Goal: Task Accomplishment & Management: Use online tool/utility

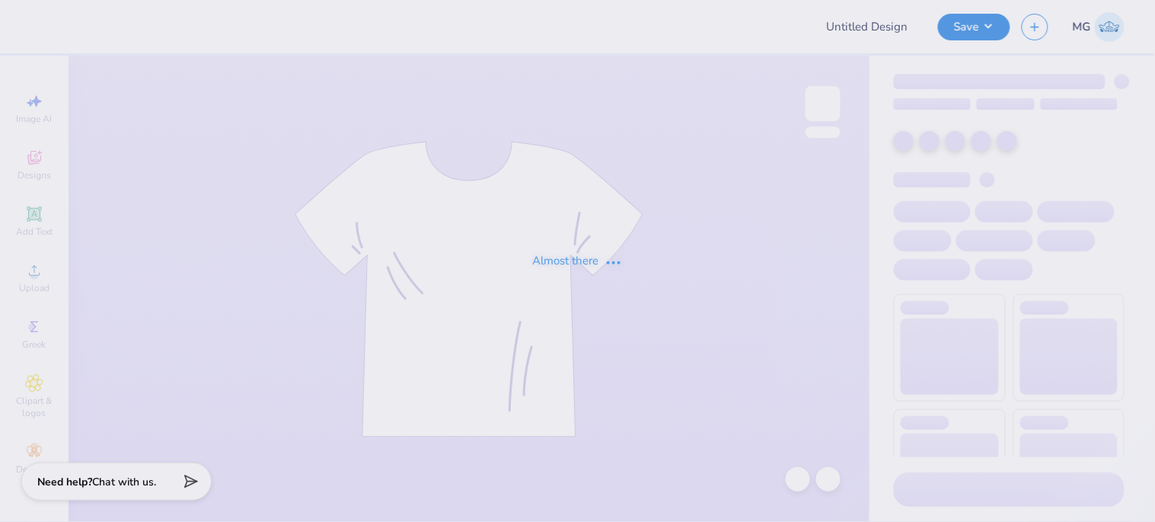
type input "Kappa Game Day tee"
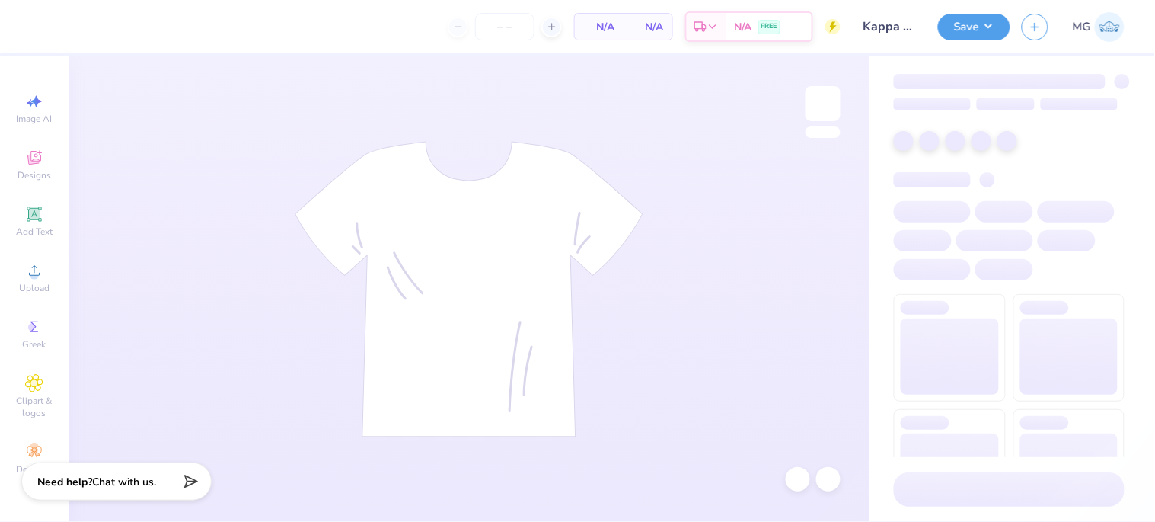
type input "24"
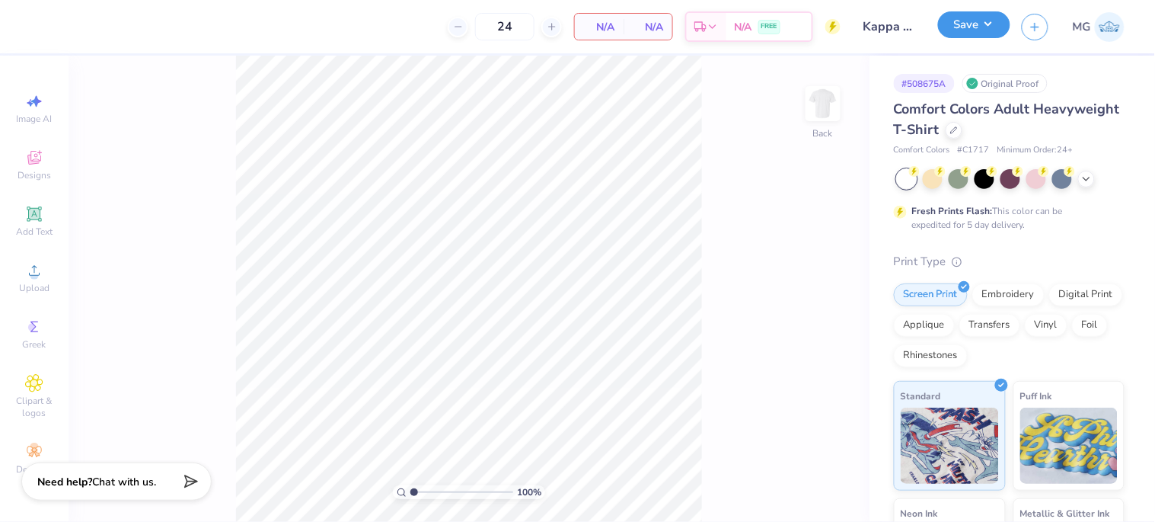
click at [977, 28] on button "Save" at bounding box center [974, 24] width 72 height 27
click at [989, 34] on button "Save" at bounding box center [974, 24] width 72 height 27
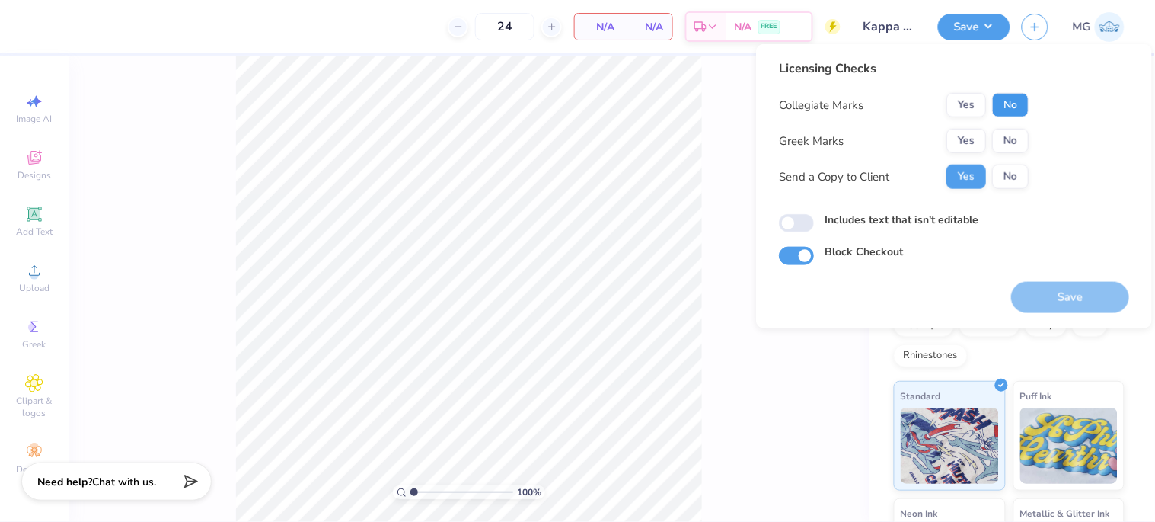
click at [1001, 108] on button "No" at bounding box center [1010, 105] width 37 height 24
click at [971, 132] on button "Yes" at bounding box center [967, 141] width 40 height 24
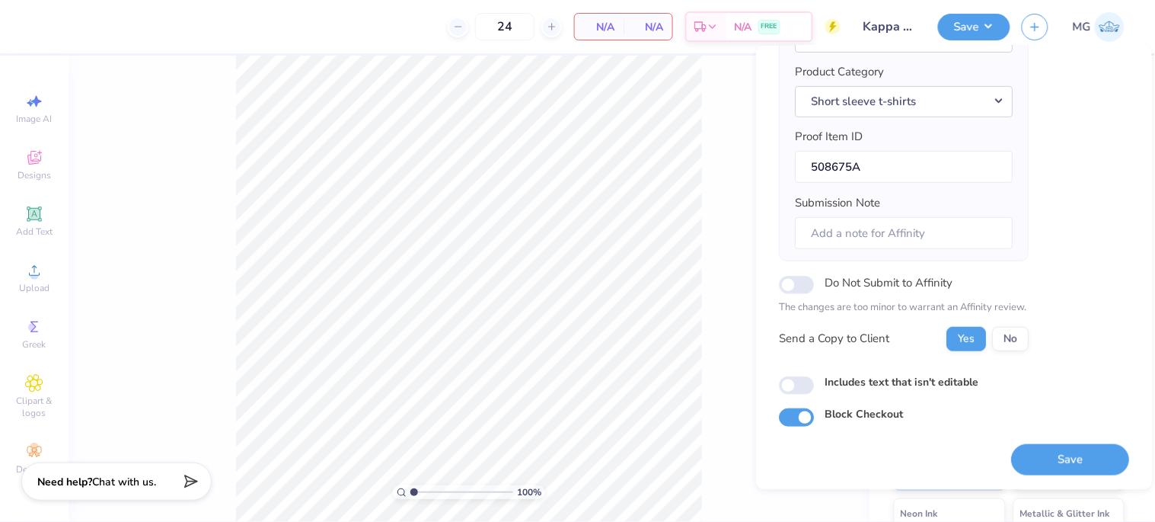
scroll to position [181, 0]
click at [1028, 468] on button "Save" at bounding box center [1071, 458] width 118 height 31
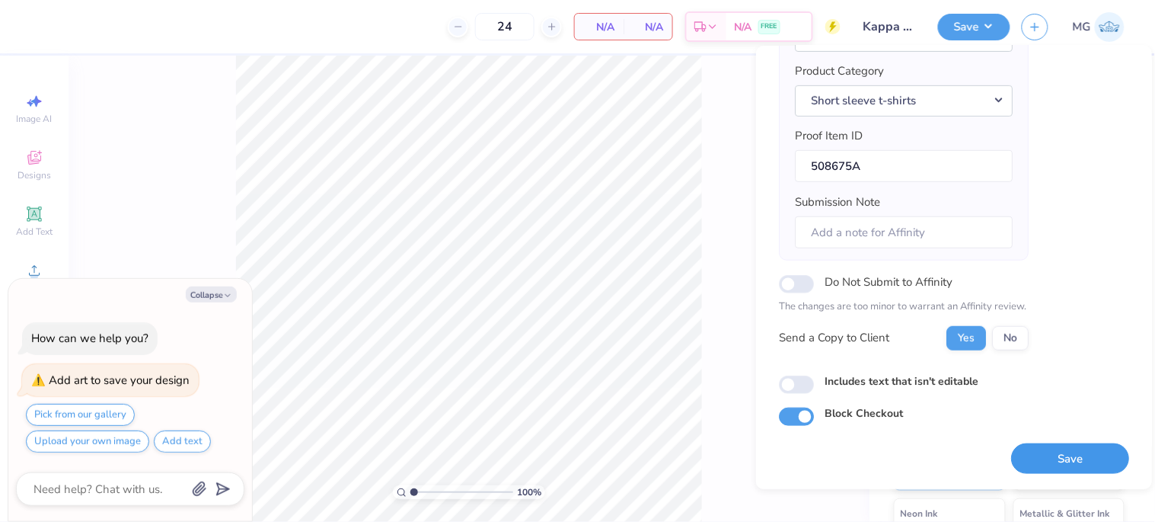
click at [1036, 459] on button "Save" at bounding box center [1071, 458] width 118 height 31
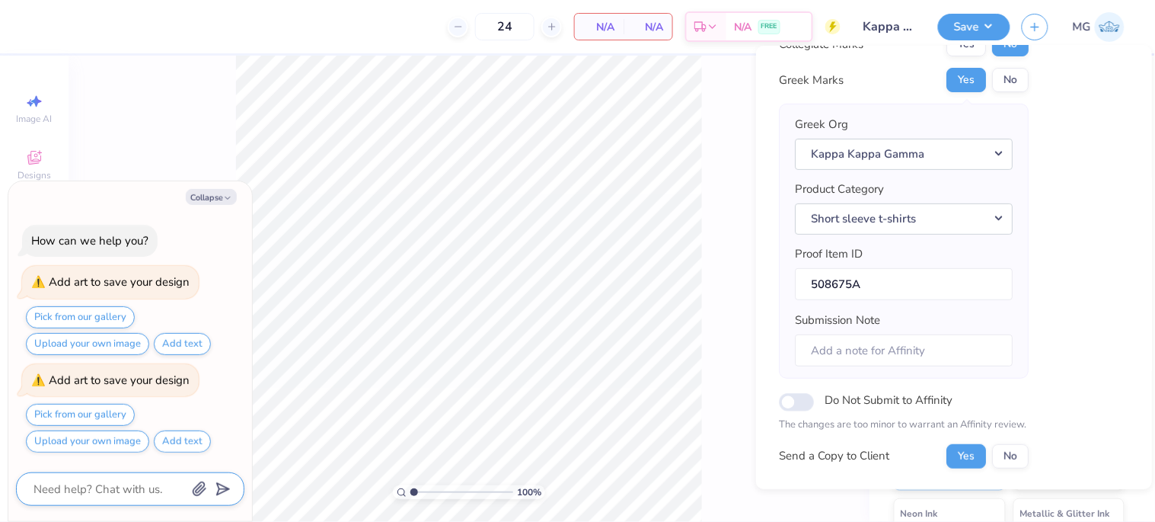
scroll to position [11, 0]
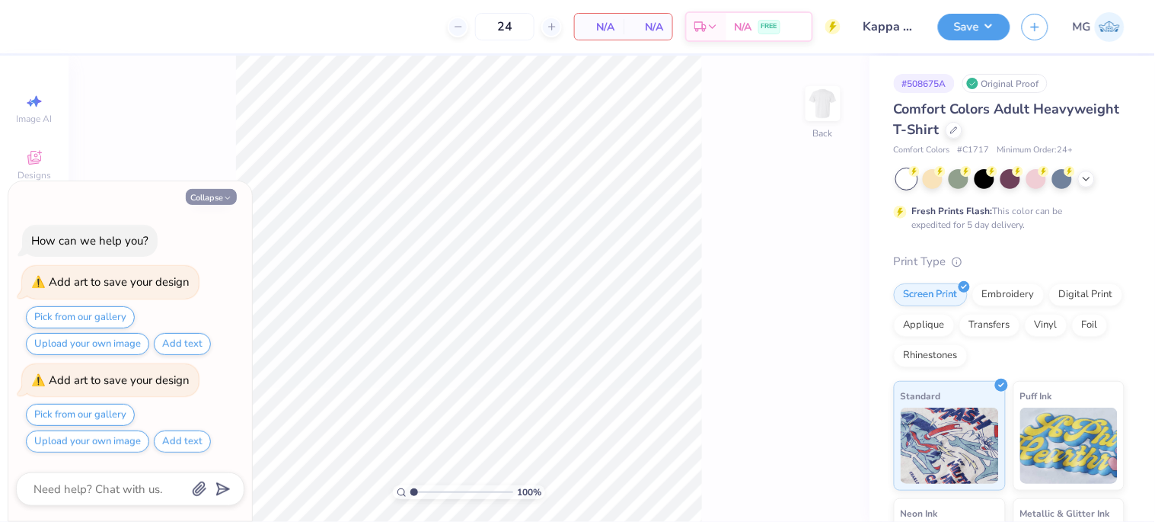
click at [196, 189] on button "Collapse" at bounding box center [211, 197] width 51 height 16
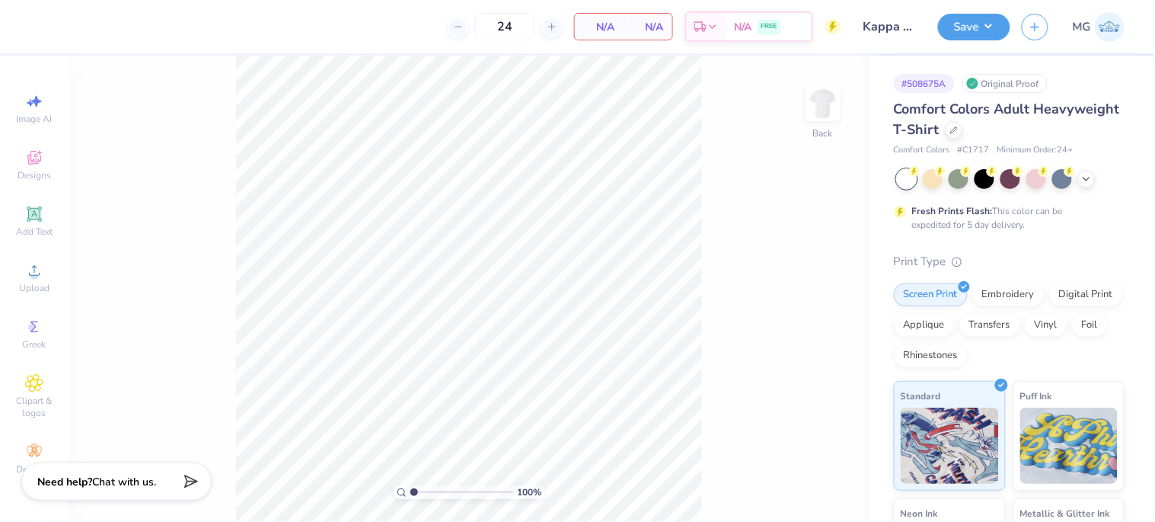
type textarea "x"
drag, startPoint x: 35, startPoint y: 212, endPoint x: 128, endPoint y: 241, distance: 97.6
click at [130, 238] on div "24 N/A Per Item N/A Total Est. Delivery N/A FREE Design Title Kappa Game Day te…" at bounding box center [577, 261] width 1155 height 522
click at [40, 289] on span "Upload" at bounding box center [34, 288] width 30 height 12
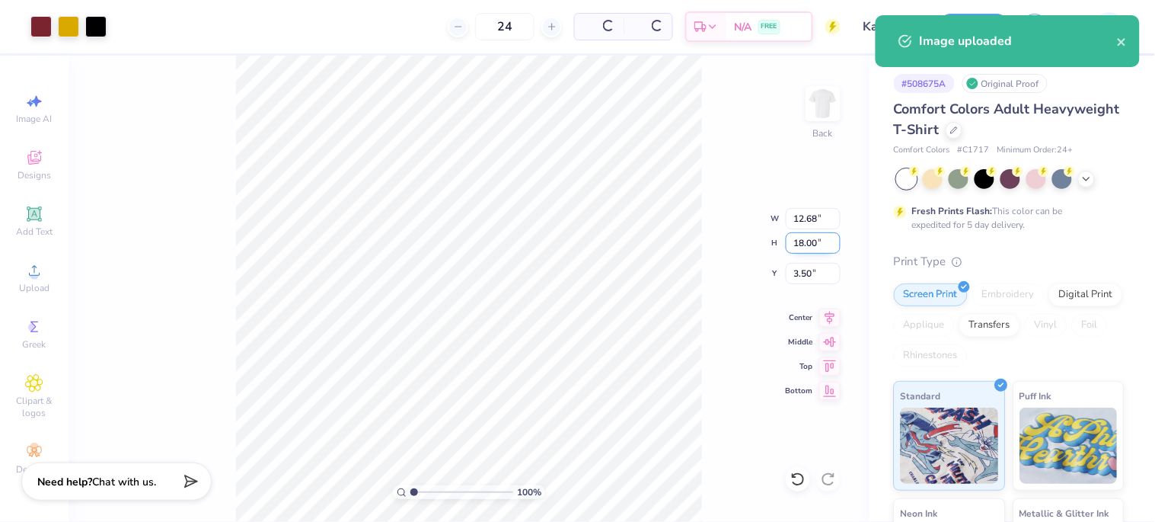
click at [808, 232] on input "18.00" at bounding box center [813, 242] width 55 height 21
type input "15"
type input "10.57"
type input "15.00"
click at [800, 269] on input "5.00" at bounding box center [813, 273] width 55 height 21
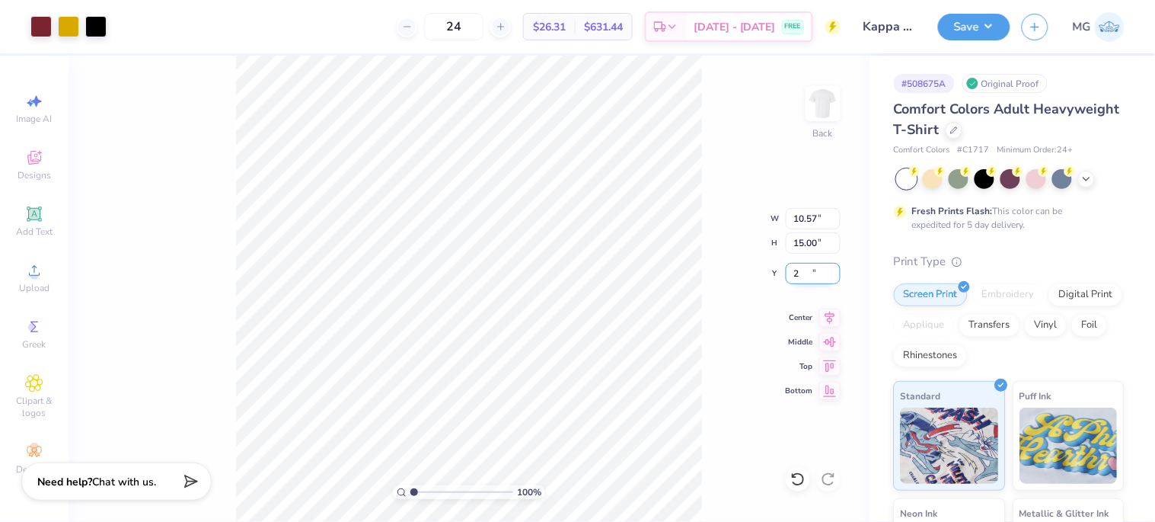
type input "2.00"
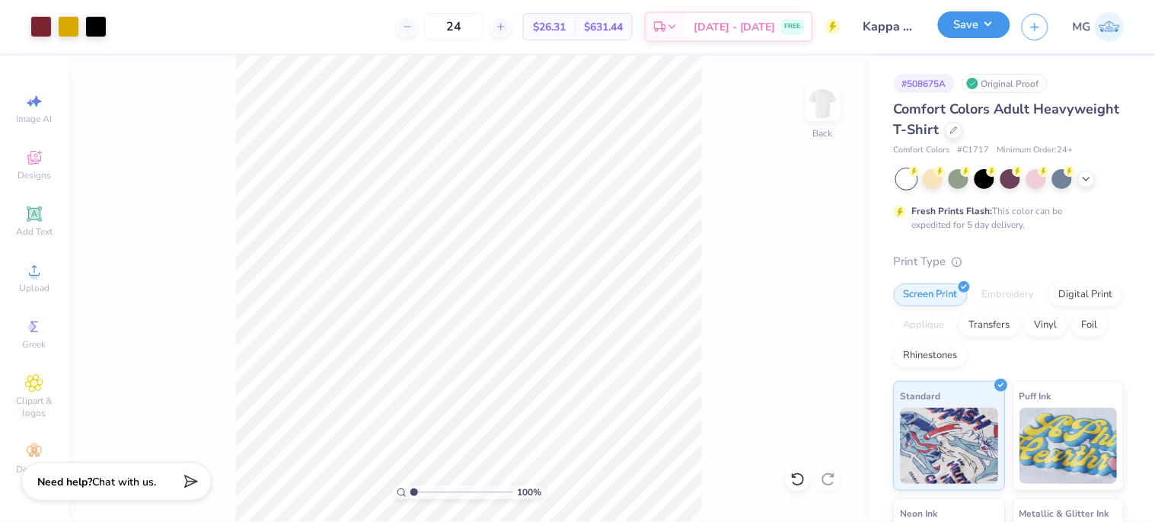
click at [972, 19] on button "Save" at bounding box center [974, 24] width 72 height 27
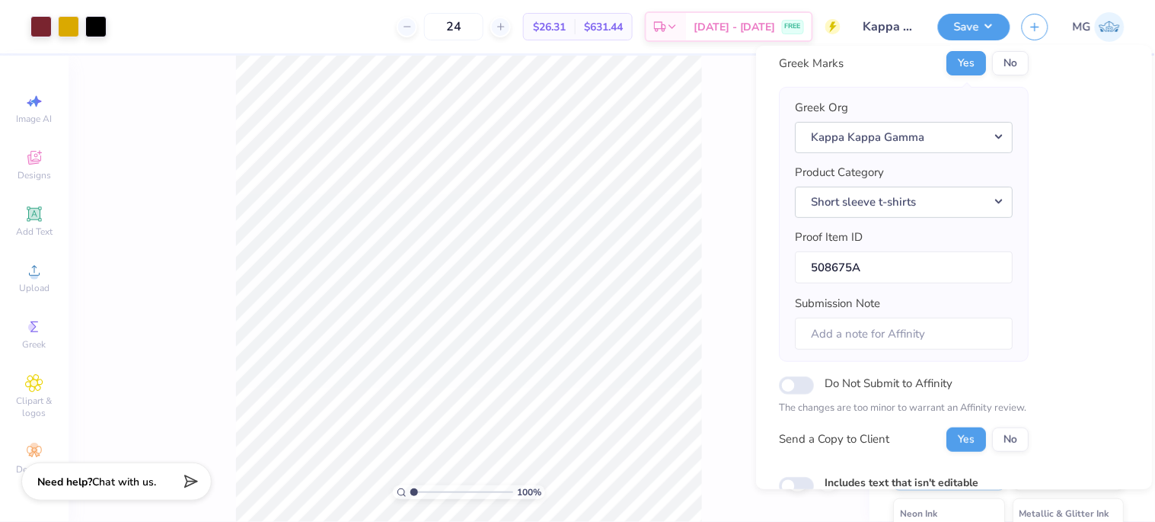
scroll to position [169, 0]
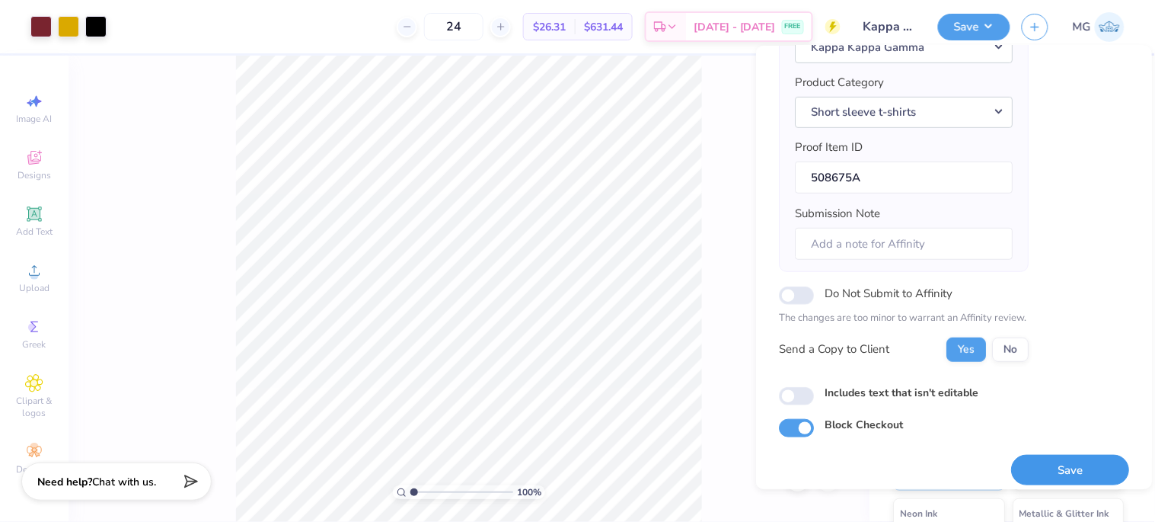
click at [1053, 463] on button "Save" at bounding box center [1071, 470] width 118 height 31
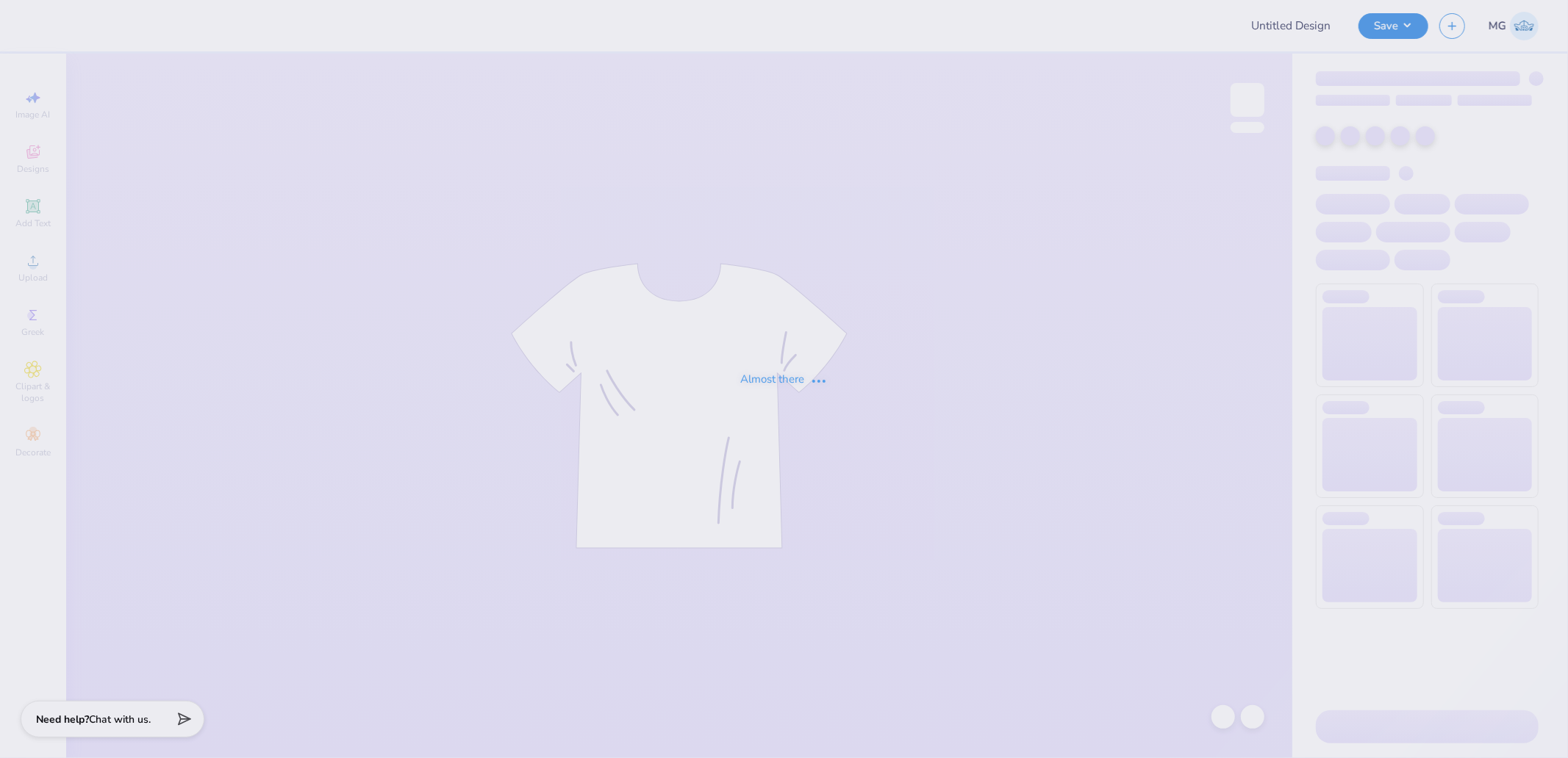
type input "PIKE Hats"
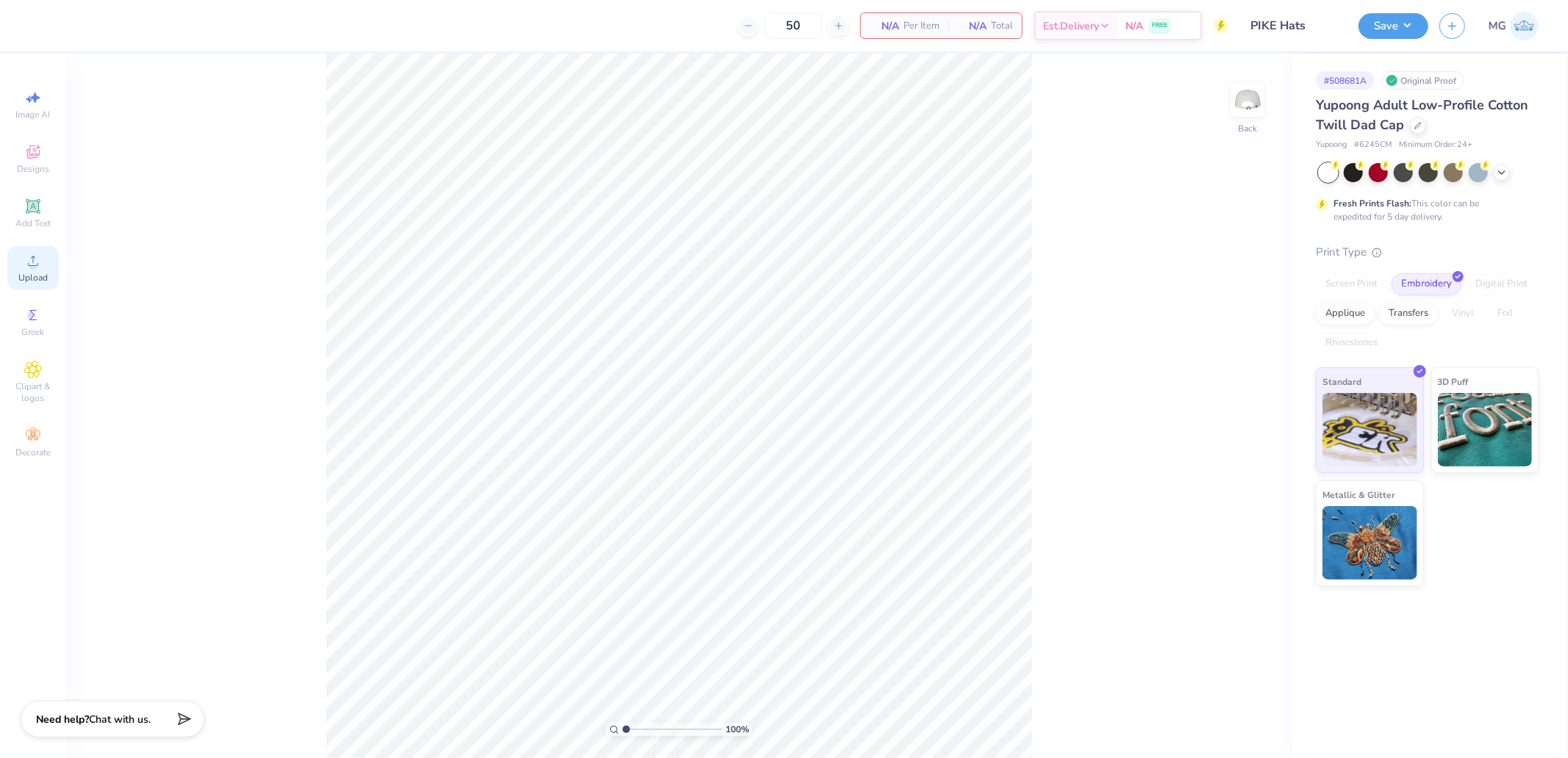
click at [38, 267] on icon at bounding box center [33, 260] width 17 height 17
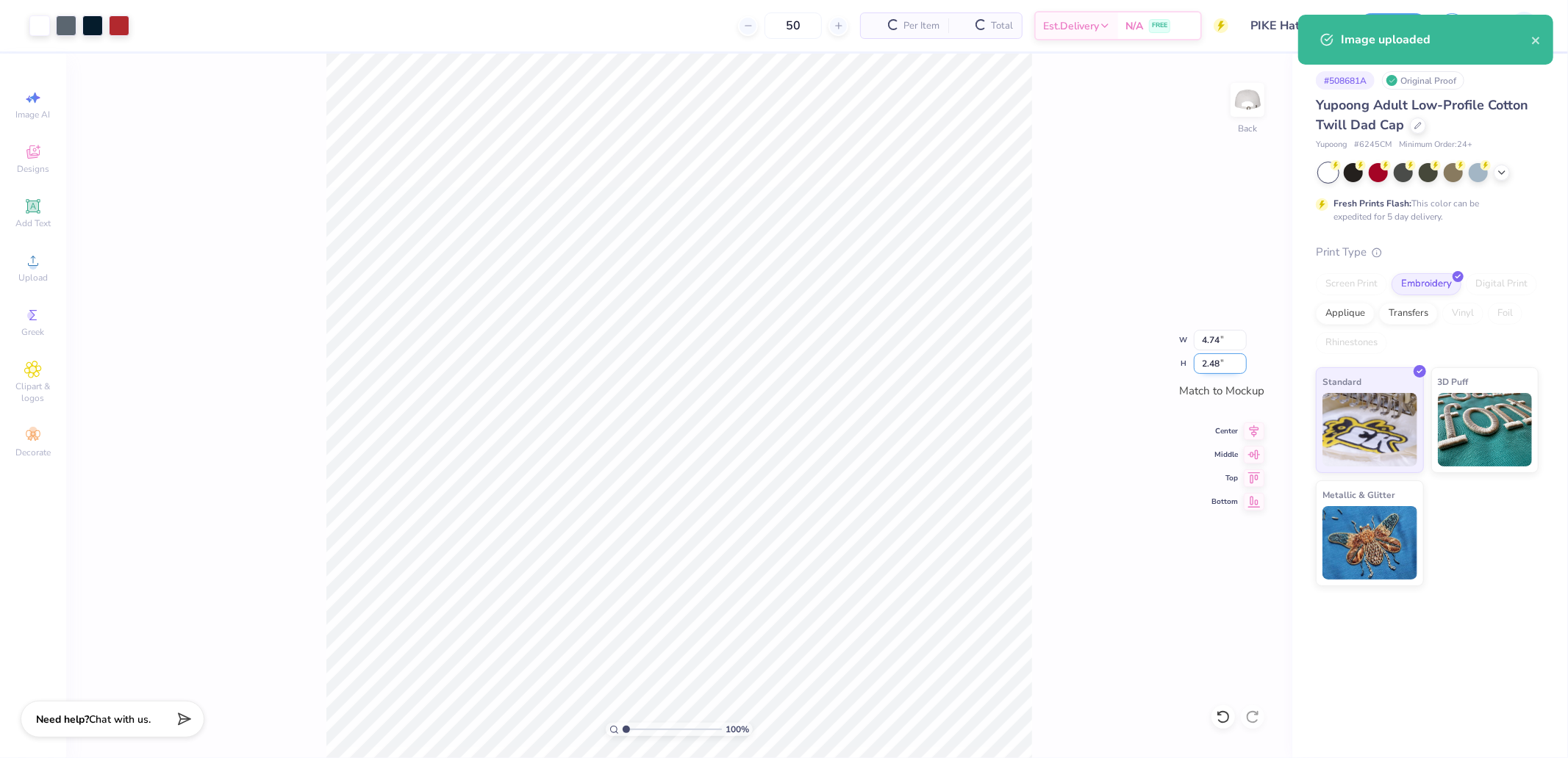
click at [1230, 368] on input "2.48" at bounding box center [1220, 363] width 53 height 20
type input "2.5"
type input "4.77"
type input "2.50"
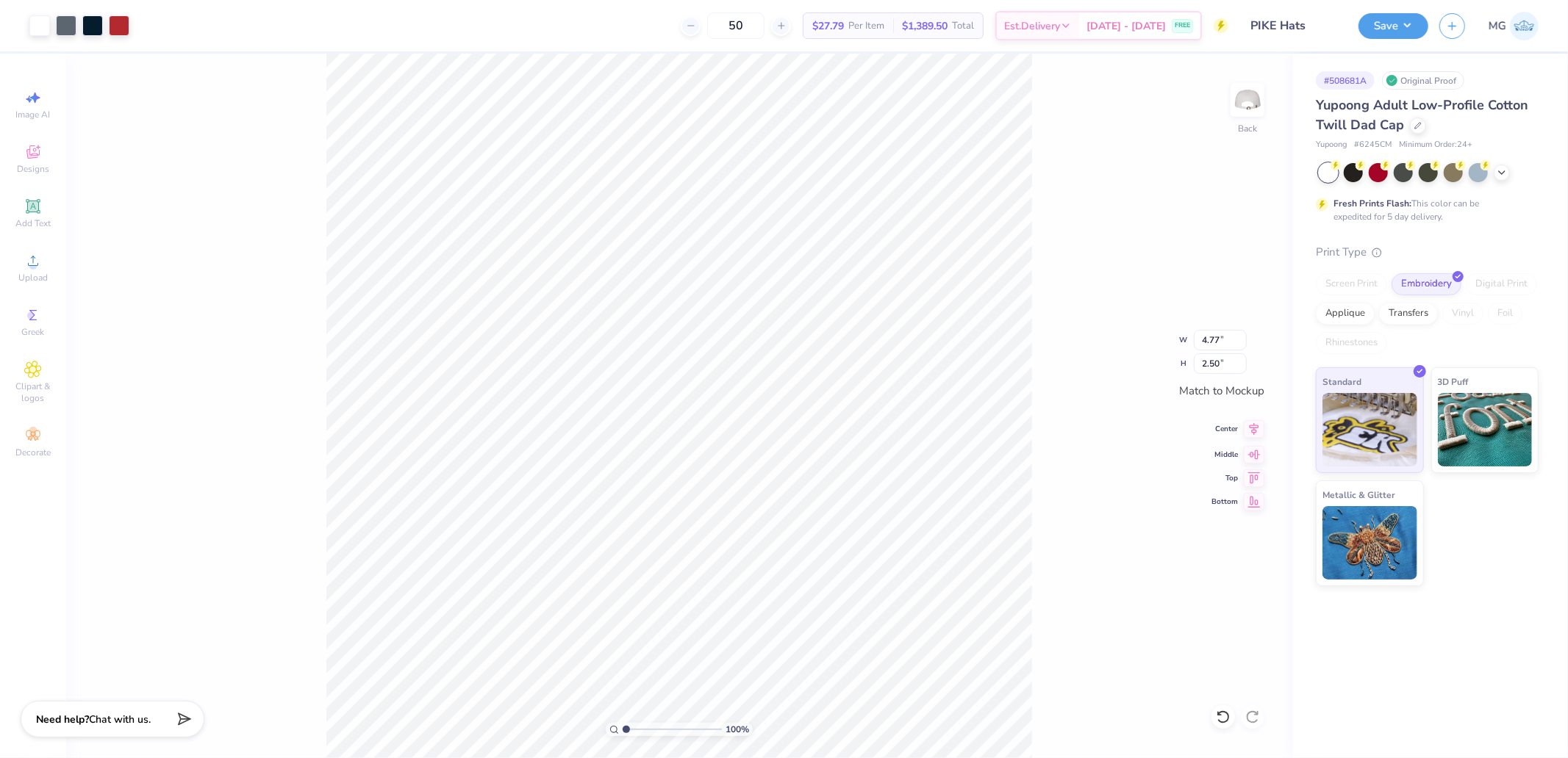
click at [1258, 438] on icon at bounding box center [1253, 429] width 20 height 17
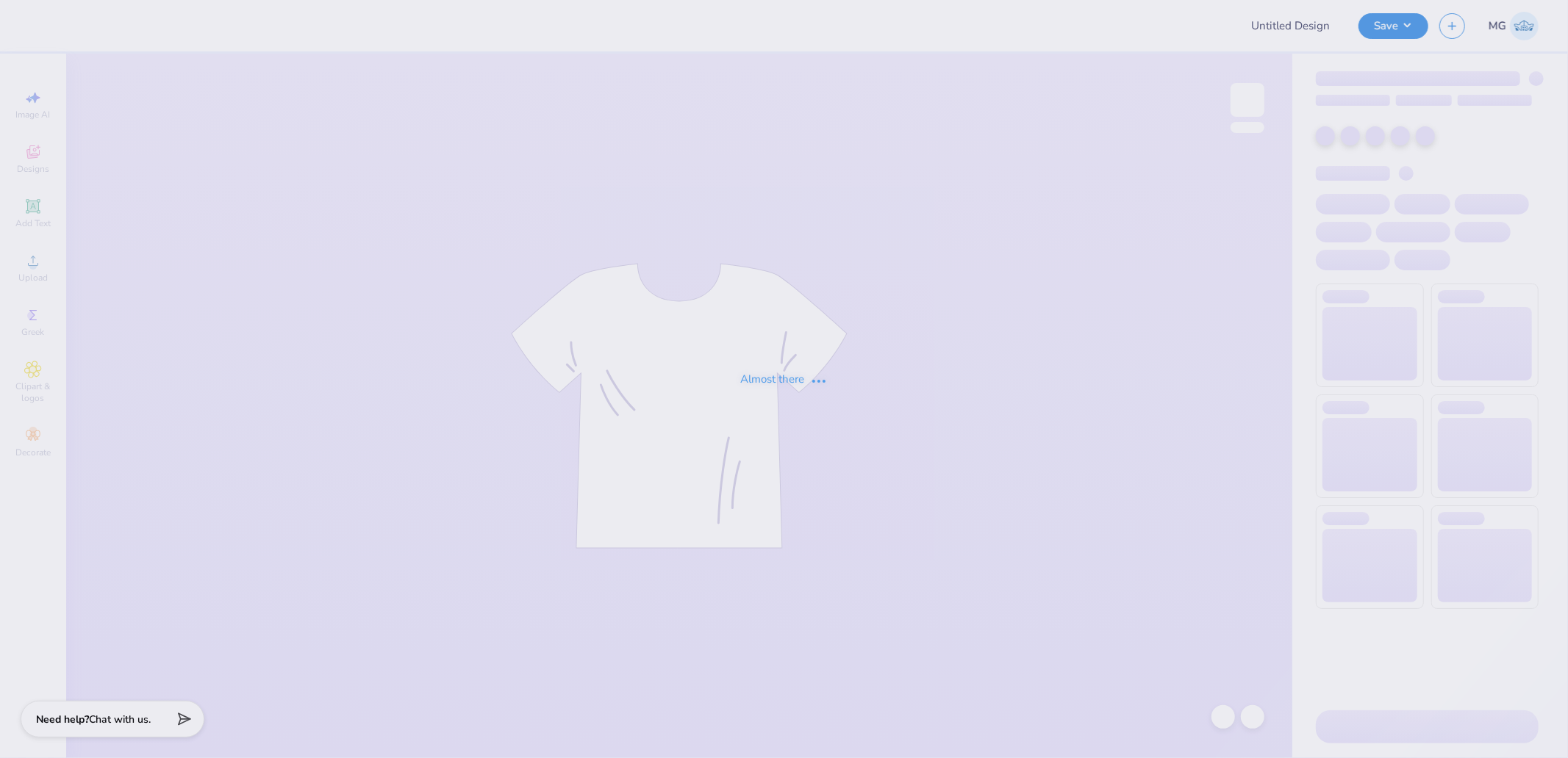
type input "PIKE Hats"
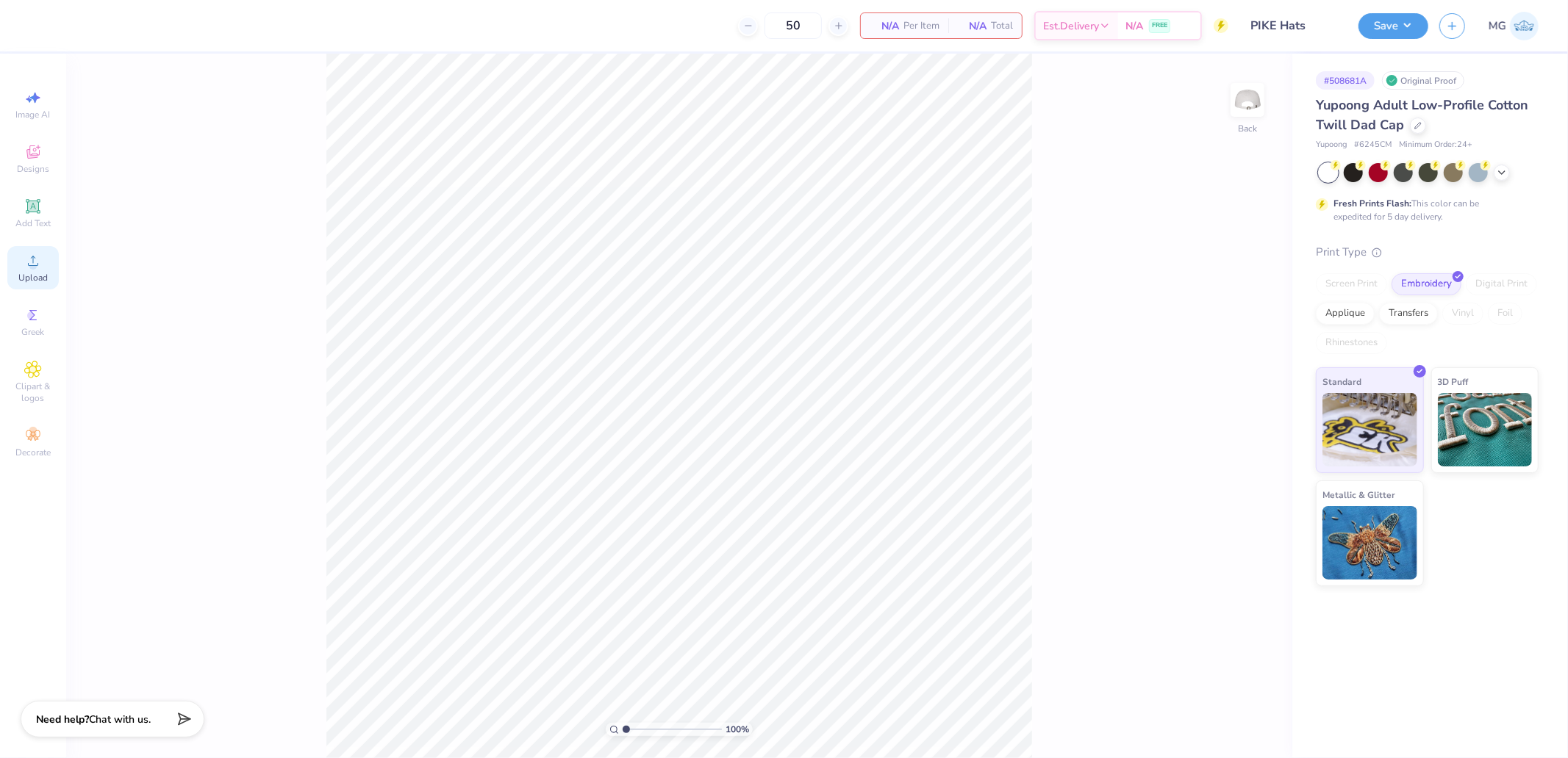
click at [35, 263] on circle at bounding box center [33, 265] width 8 height 8
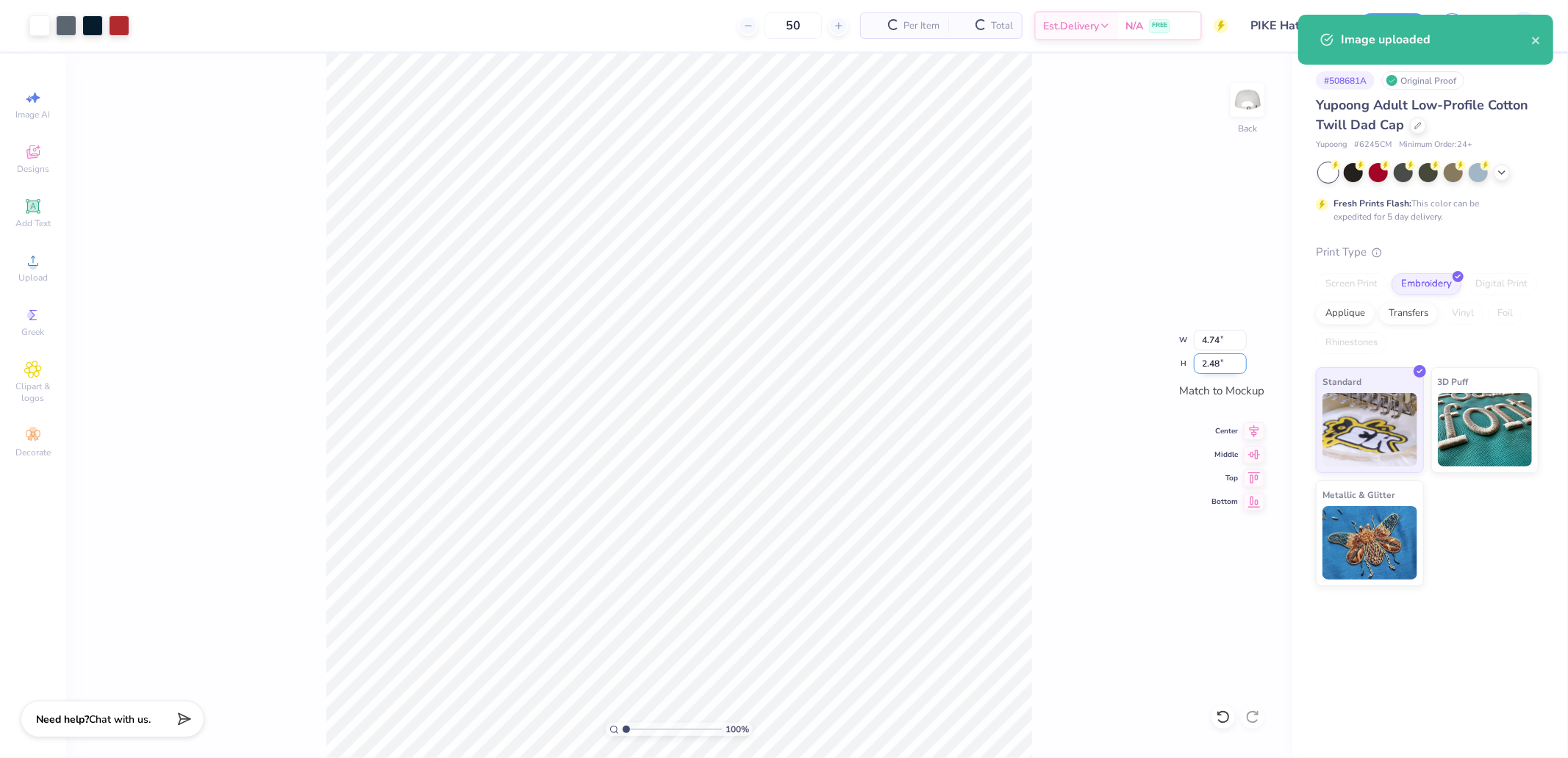
click at [1211, 360] on input "2.48" at bounding box center [1220, 363] width 53 height 20
type input "2.50"
type input "4.78"
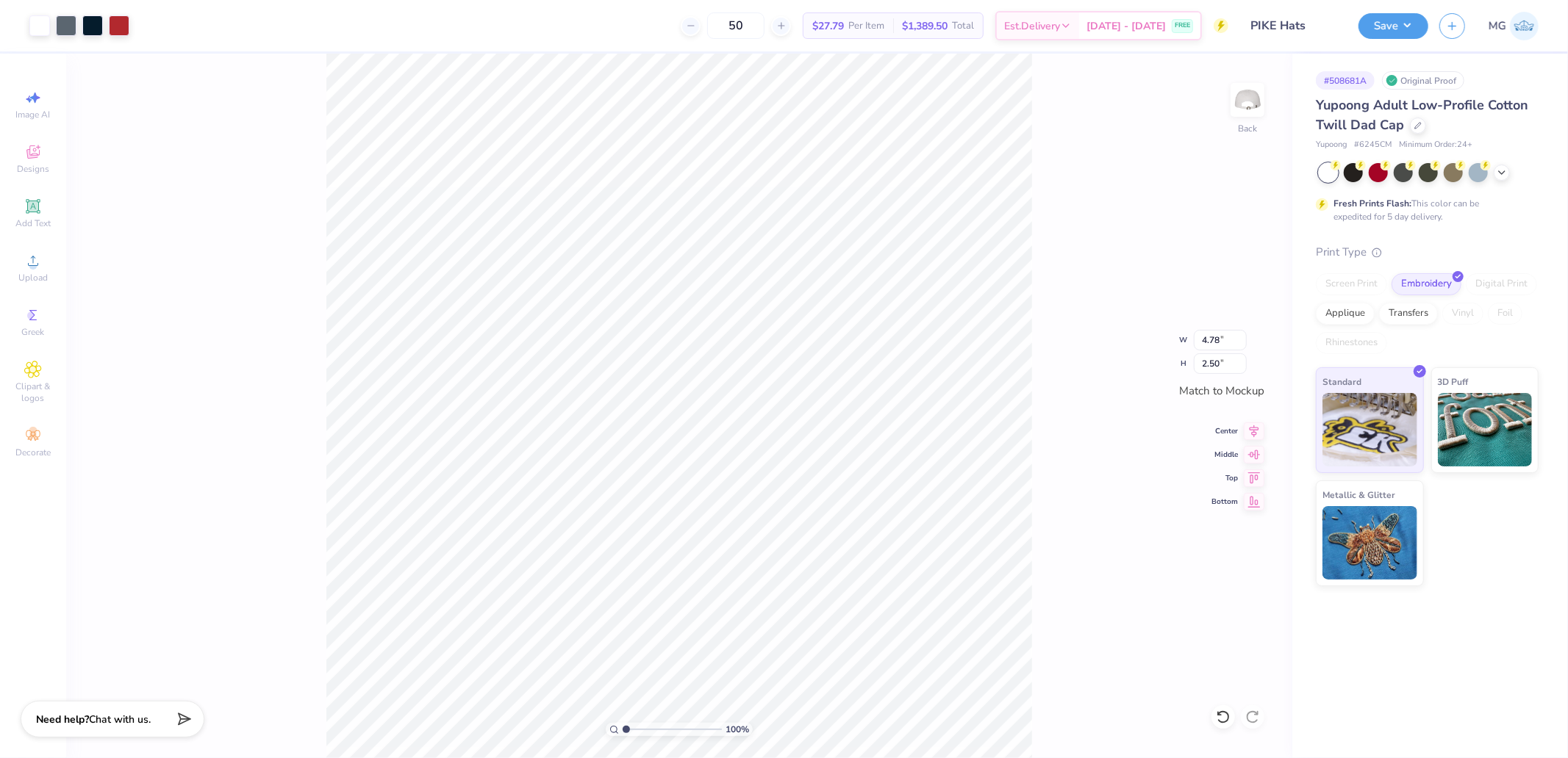
drag, startPoint x: 1075, startPoint y: 328, endPoint x: 1055, endPoint y: 311, distance: 26.2
click at [1075, 327] on div "100 % Back W 4.78 4.78 " H 2.50 2.50 " Match to Mockup Center Middle Top Bottom" at bounding box center [679, 406] width 1225 height 704
click at [1390, 23] on button "Save" at bounding box center [1393, 23] width 69 height 26
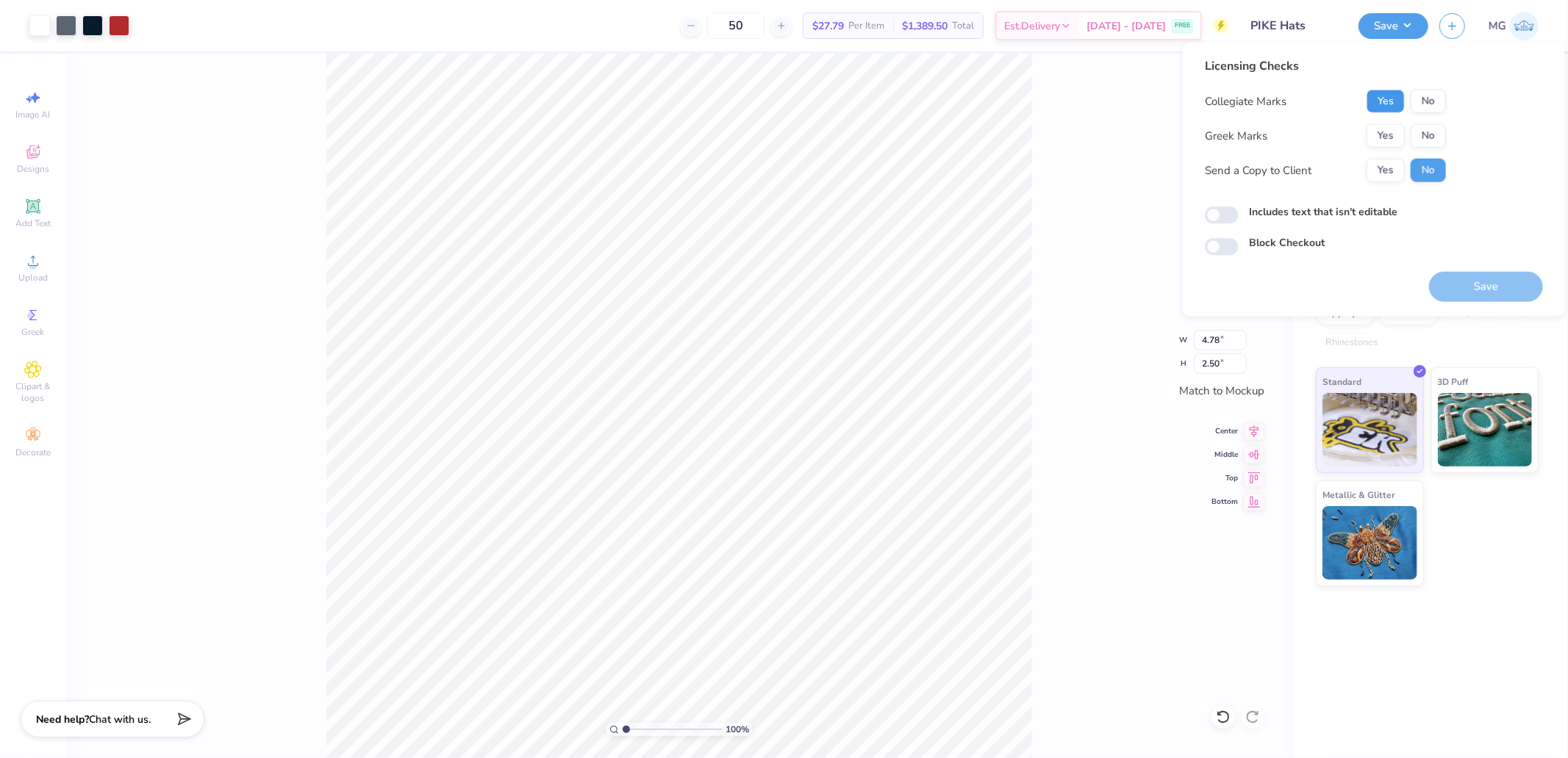
click at [1382, 94] on button "Yes" at bounding box center [1386, 101] width 39 height 23
click at [1387, 136] on button "Yes" at bounding box center [1386, 136] width 39 height 23
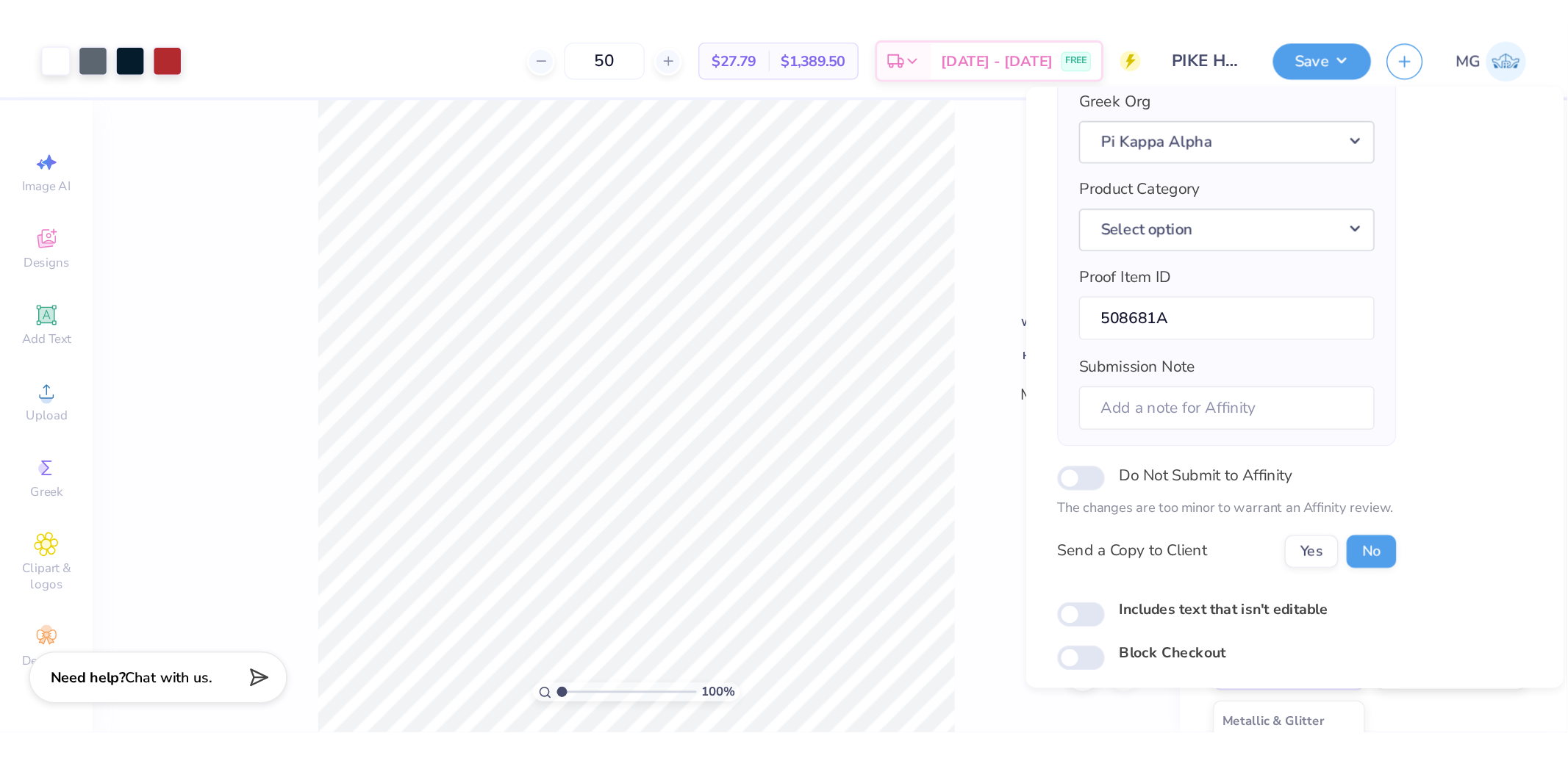
scroll to position [163, 0]
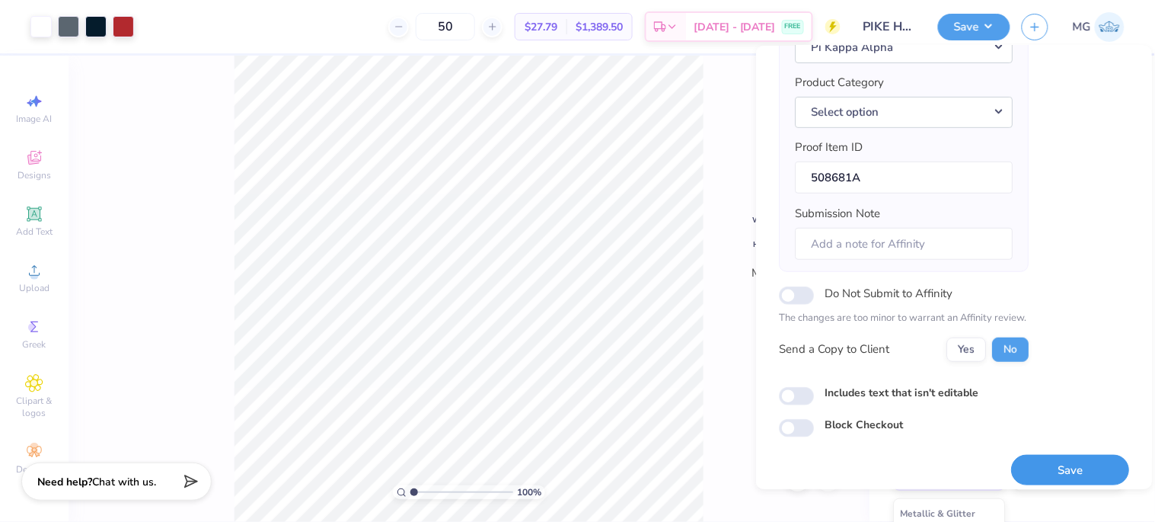
click at [1042, 469] on button "Save" at bounding box center [1071, 470] width 118 height 31
